Goal: Transaction & Acquisition: Purchase product/service

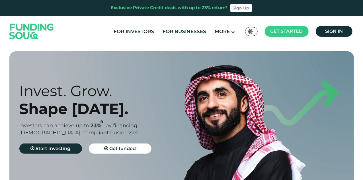
click at [325, 37] on div "For Investors For Businesses More About Us Global عربي" at bounding box center [182, 31] width 348 height 31
click at [332, 26] on link "Sign in" at bounding box center [334, 31] width 37 height 11
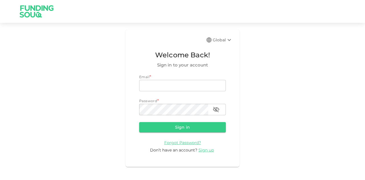
type input "mohanad.y.yasin@hotmail.com"
click at [177, 118] on form "Email * email mohanad.y.yasin@hotmail.com email Password * password password Si…" at bounding box center [182, 113] width 87 height 79
click at [176, 133] on form "Email email mohanad.y.yasin@hotmail.com email Password password password Sign i…" at bounding box center [182, 113] width 87 height 79
click at [178, 131] on button "Sign in" at bounding box center [182, 127] width 87 height 10
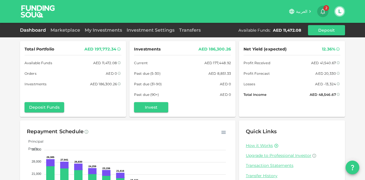
click at [325, 13] on icon "button" at bounding box center [322, 11] width 7 height 7
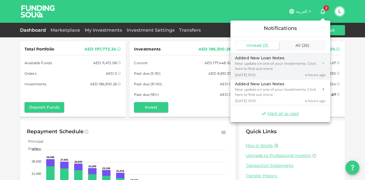
click at [275, 72] on div "Aug 28, 2025 01:12 4 hours ago" at bounding box center [280, 74] width 91 height 5
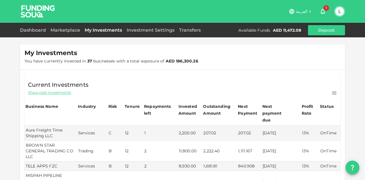
click at [324, 7] on span "1" at bounding box center [326, 8] width 6 height 6
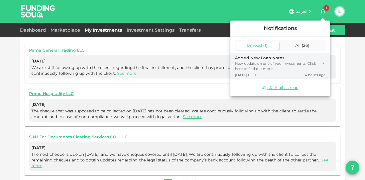
scroll to position [281, 0]
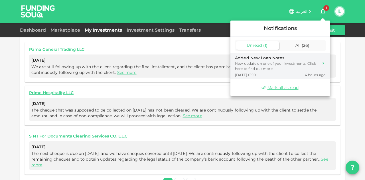
click at [275, 73] on div "Aug 28, 2025 01:10 4 hours ago" at bounding box center [280, 74] width 91 height 5
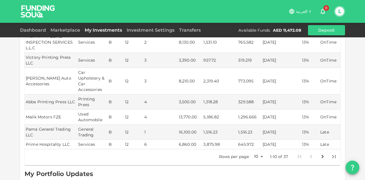
scroll to position [138, 0]
click at [254, 144] on body "العربية 0 L Dashboard Marketplace My Investments Investment Settings Transfers …" at bounding box center [182, 90] width 365 height 180
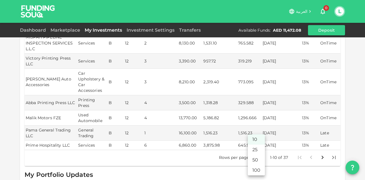
click at [251, 164] on li "50" at bounding box center [256, 160] width 17 height 10
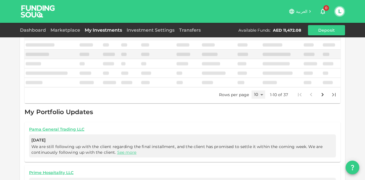
type input "50"
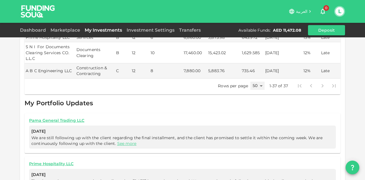
scroll to position [623, 0]
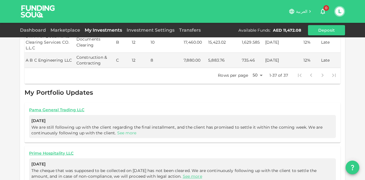
click at [117, 130] on link "See more" at bounding box center [126, 132] width 19 height 5
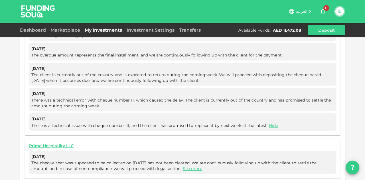
scroll to position [765, 0]
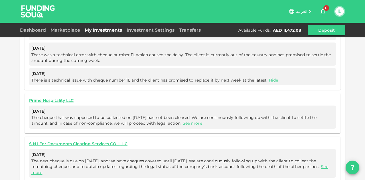
click at [189, 121] on link "See more" at bounding box center [192, 123] width 19 height 5
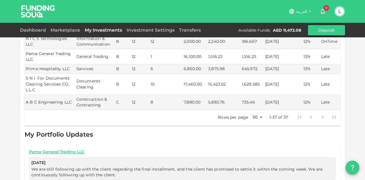
scroll to position [566, 0]
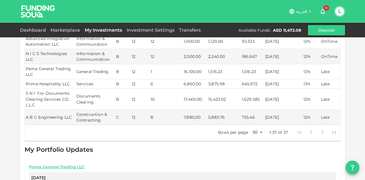
click at [213, 81] on td "3,875.98" at bounding box center [224, 83] width 34 height 9
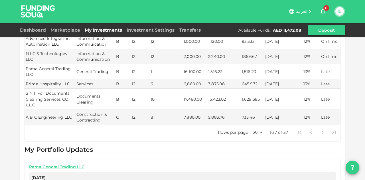
click at [40, 33] on div "Dashboard" at bounding box center [34, 30] width 28 height 7
click at [40, 32] on link "Dashboard" at bounding box center [34, 29] width 28 height 5
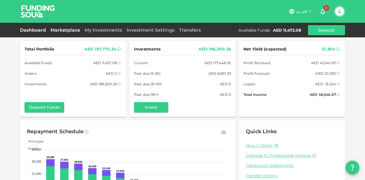
click at [67, 31] on link "Marketplace" at bounding box center [65, 29] width 34 height 5
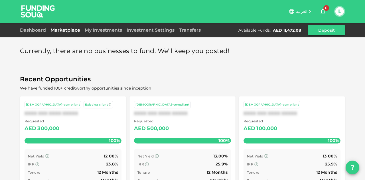
click at [101, 33] on div "My Investments" at bounding box center [103, 30] width 42 height 7
click at [105, 31] on link "My Investments" at bounding box center [103, 29] width 42 height 5
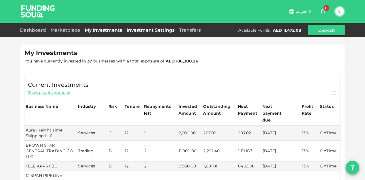
click at [145, 32] on link "Investment Settings" at bounding box center [150, 29] width 52 height 5
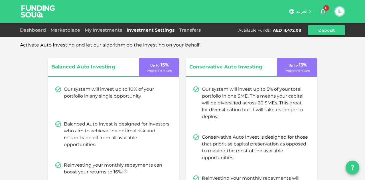
click at [194, 33] on div "Dashboard Marketplace My Investments Investment Settings Transfers Available Fu…" at bounding box center [182, 30] width 325 height 10
click at [35, 31] on link "Dashboard" at bounding box center [34, 29] width 28 height 5
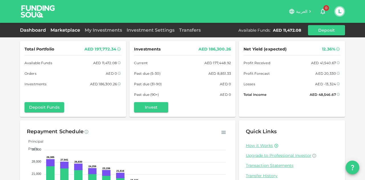
click at [75, 30] on link "Marketplace" at bounding box center [65, 29] width 34 height 5
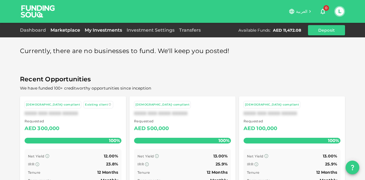
click at [98, 28] on link "My Investments" at bounding box center [103, 29] width 42 height 5
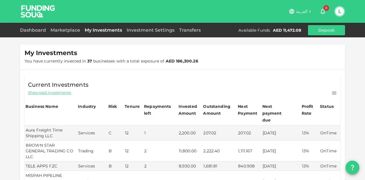
click at [54, 93] on span "Show past investments" at bounding box center [49, 92] width 43 height 5
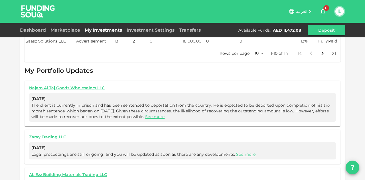
scroll to position [281, 0]
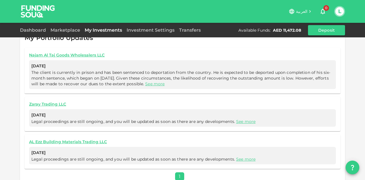
click at [30, 14] on img at bounding box center [38, 11] width 43 height 23
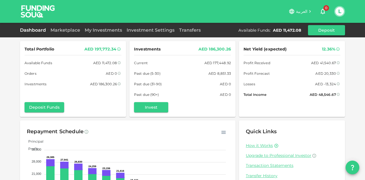
click at [104, 22] on div "العربية 0 L" at bounding box center [182, 11] width 325 height 23
drag, startPoint x: 92, startPoint y: 34, endPoint x: 94, endPoint y: 29, distance: 5.5
click at [92, 34] on div "Dashboard Marketplace My Investments Investment Settings Transfers Available Fu…" at bounding box center [182, 30] width 325 height 10
click at [94, 29] on link "My Investments" at bounding box center [103, 29] width 42 height 5
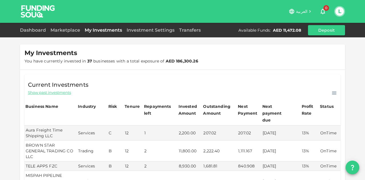
click at [56, 36] on div "Dashboard Marketplace My Investments Investment Settings Transfers Available Fu…" at bounding box center [182, 30] width 365 height 15
click at [62, 30] on link "Marketplace" at bounding box center [65, 29] width 34 height 5
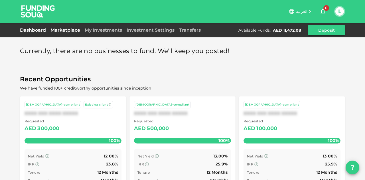
click at [41, 30] on link "Dashboard" at bounding box center [34, 29] width 28 height 5
